Goal: Use online tool/utility: Utilize a website feature to perform a specific function

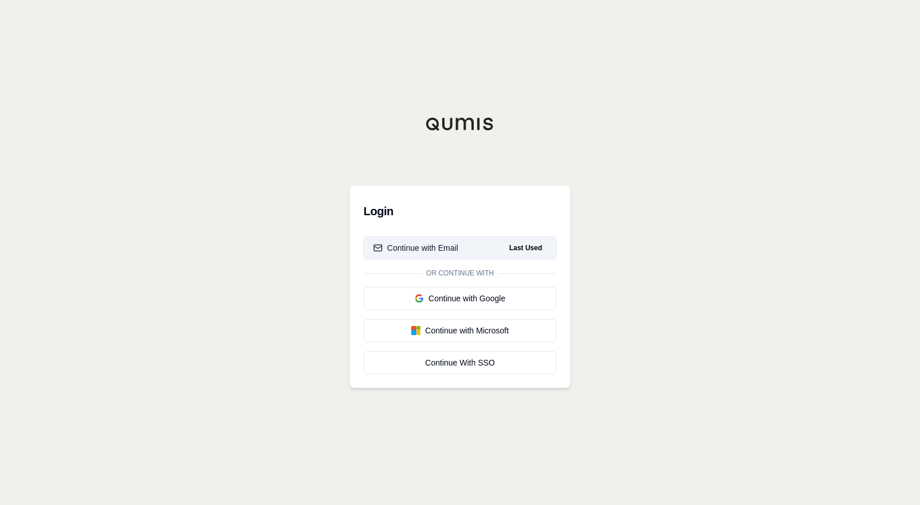
click at [431, 245] on div "Continue with Email" at bounding box center [415, 247] width 85 height 11
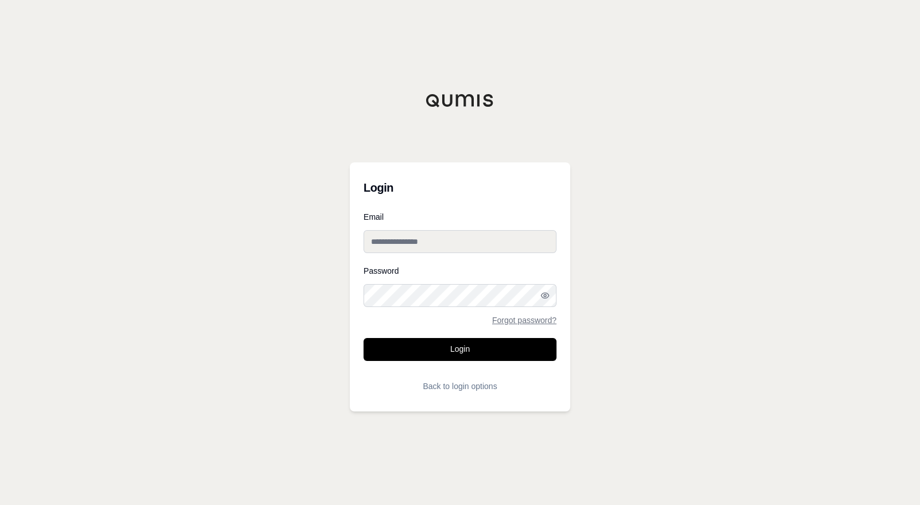
type input "**********"
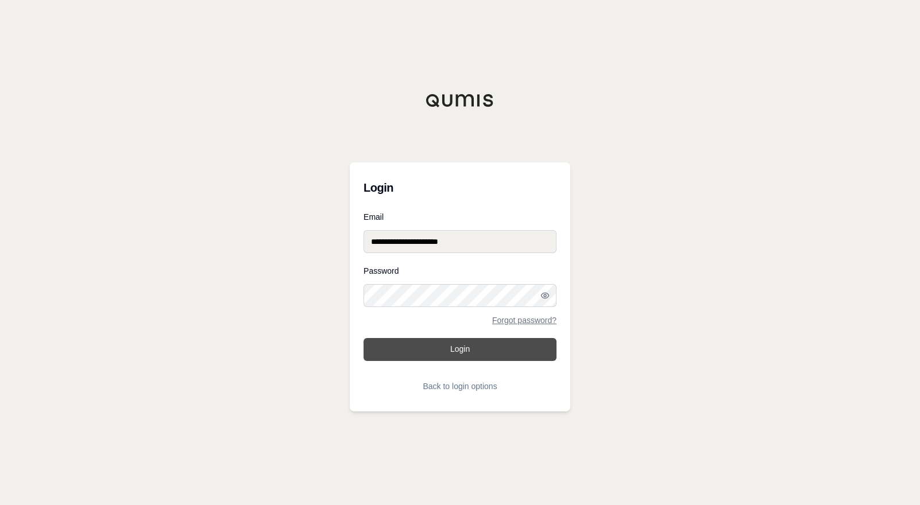
click at [460, 352] on button "Login" at bounding box center [460, 349] width 193 height 23
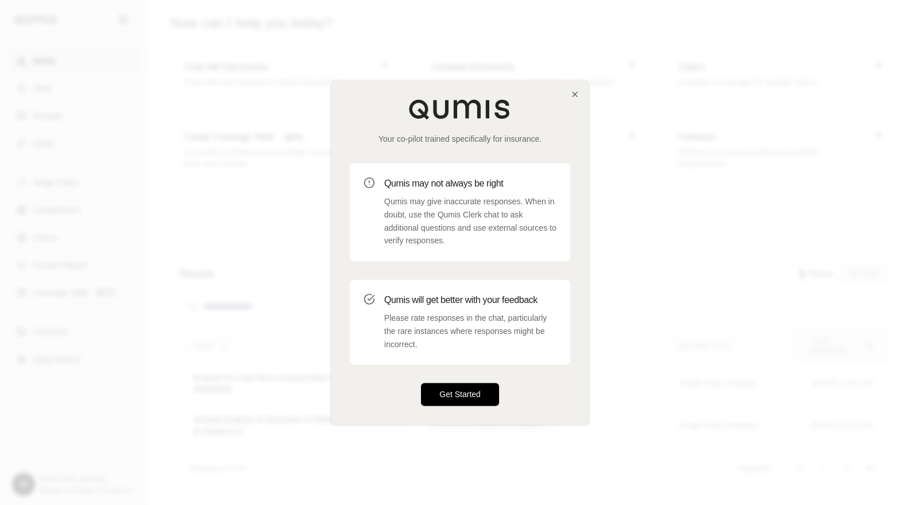
click at [462, 395] on button "Get Started" at bounding box center [460, 395] width 78 height 23
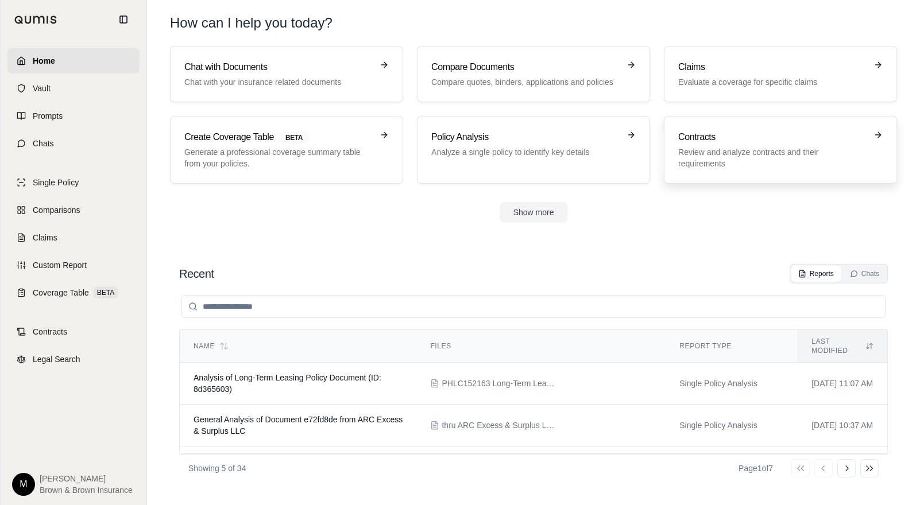
click at [732, 148] on p "Review and analyze contracts and their requirements" at bounding box center [772, 157] width 188 height 23
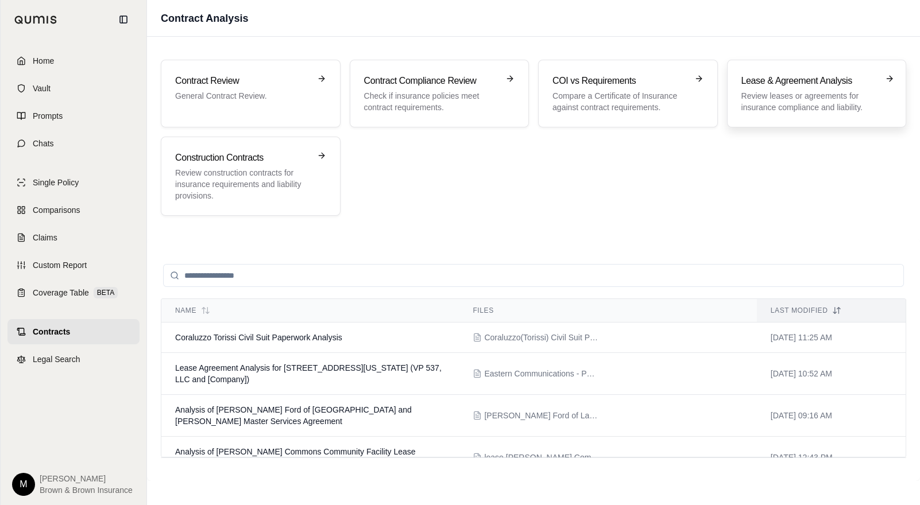
click at [827, 98] on p "Review leases or agreements for insurance compliance and liability." at bounding box center [809, 101] width 135 height 23
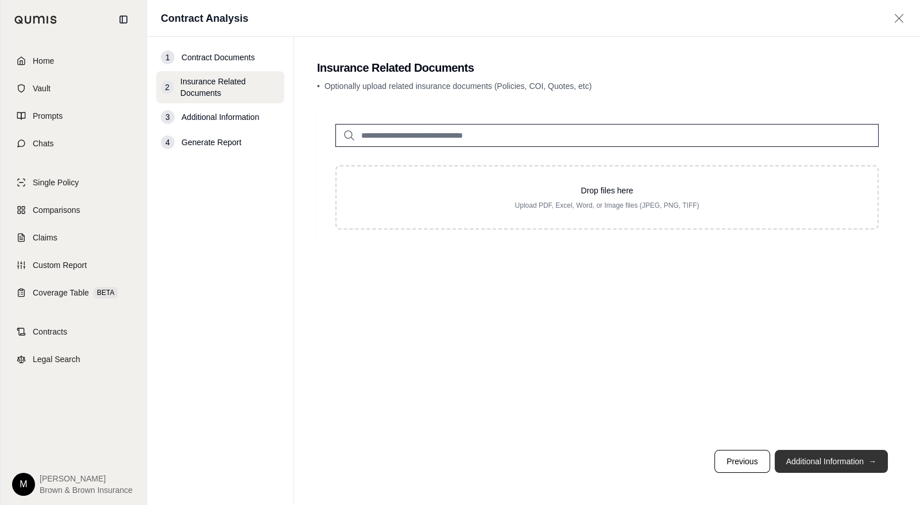
click at [832, 460] on button "Additional Information →" at bounding box center [831, 461] width 113 height 23
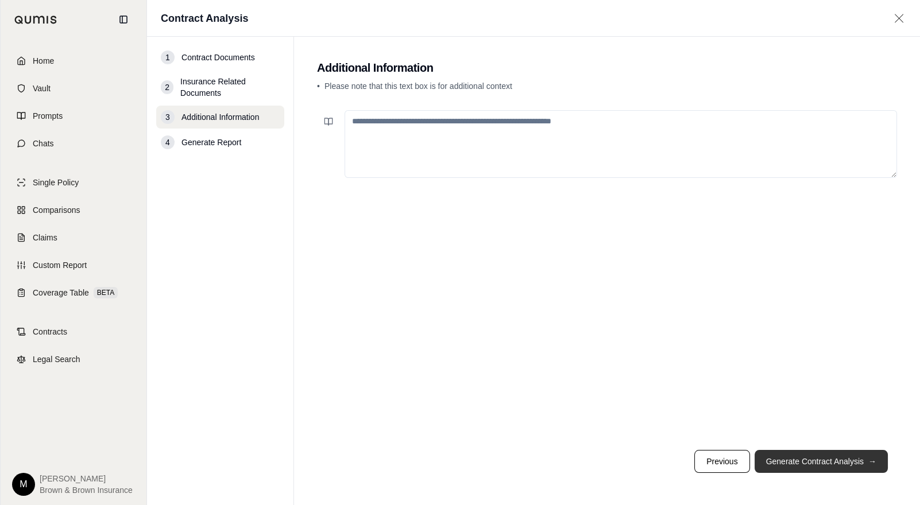
click at [833, 463] on button "Generate Contract Analysis →" at bounding box center [821, 461] width 133 height 23
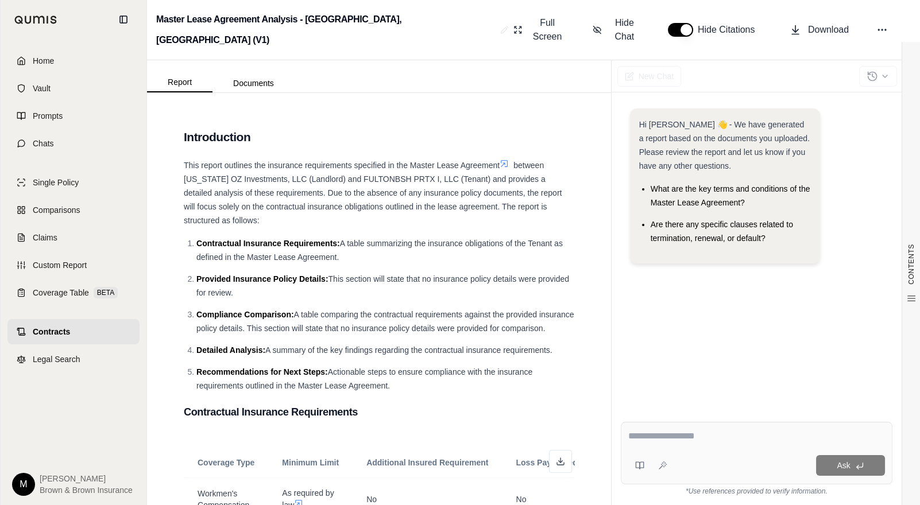
drag, startPoint x: 646, startPoint y: 438, endPoint x: 668, endPoint y: 427, distance: 24.4
click at [646, 437] on textarea at bounding box center [756, 437] width 257 height 14
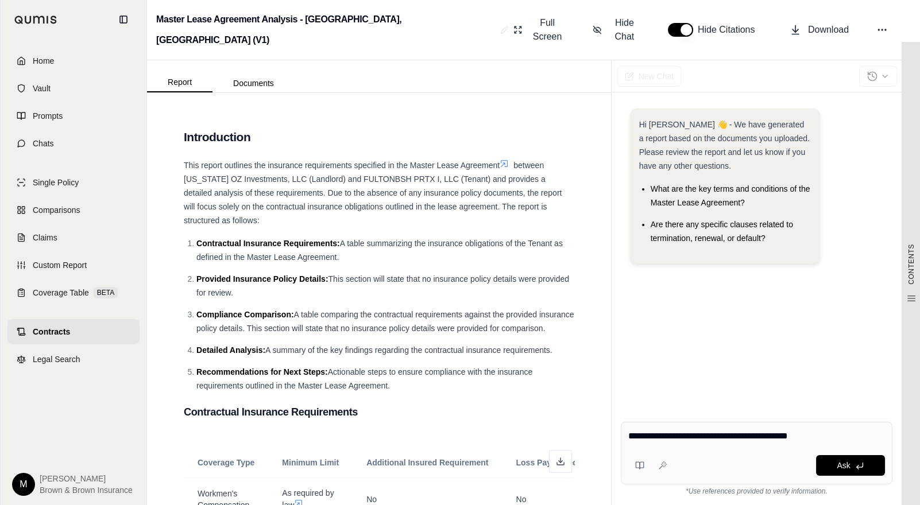
type textarea "**********"
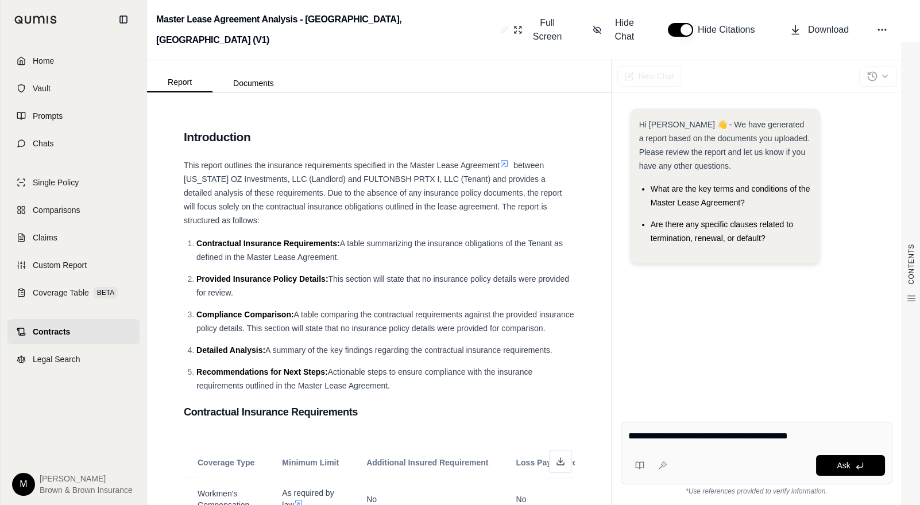
click at [704, 458] on div "Ask" at bounding box center [778, 465] width 213 height 21
click at [843, 468] on span "Ask" at bounding box center [843, 465] width 13 height 9
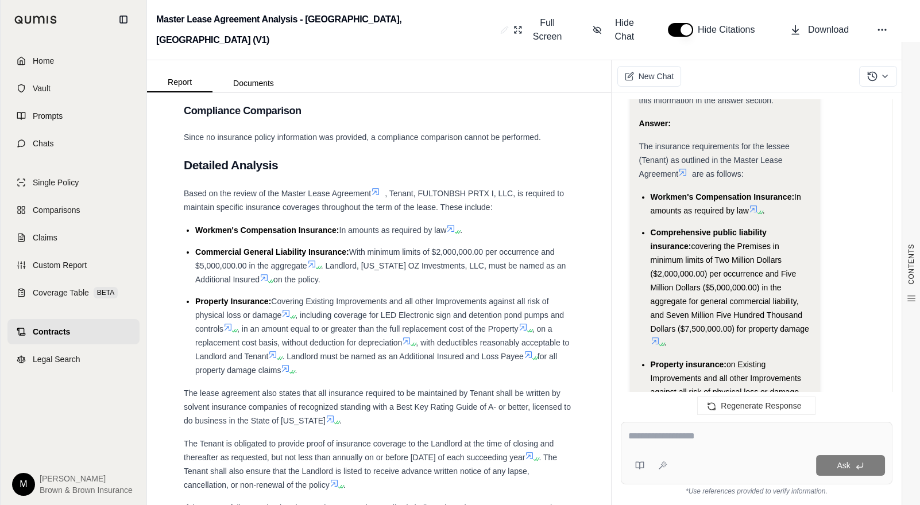
scroll to position [862, 0]
